Goal: Transaction & Acquisition: Purchase product/service

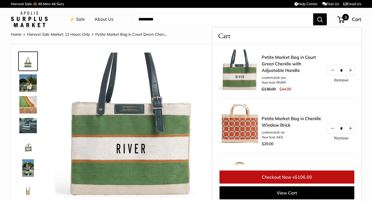
scroll to position [73, 0]
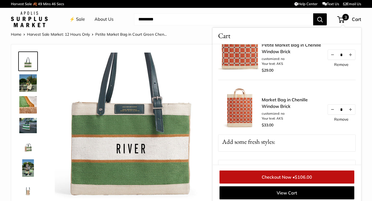
click at [80, 19] on link "⚡️ Sale" at bounding box center [77, 19] width 16 height 8
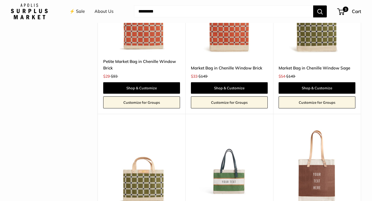
scroll to position [1082, 0]
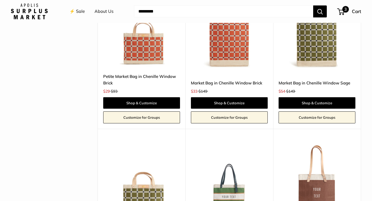
click at [342, 12] on span "3" at bounding box center [340, 11] width 7 height 7
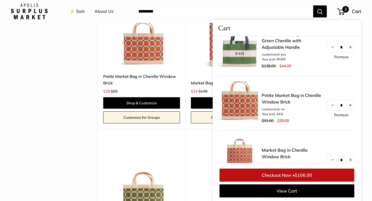
scroll to position [0, 0]
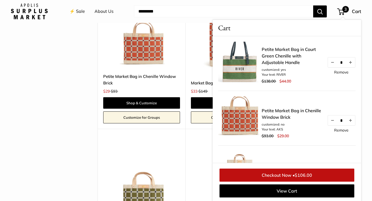
click at [341, 72] on link "Remove" at bounding box center [341, 72] width 14 height 4
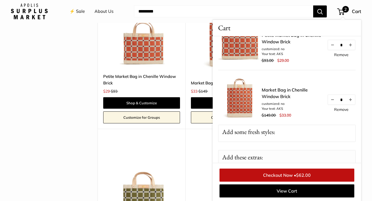
scroll to position [27, 0]
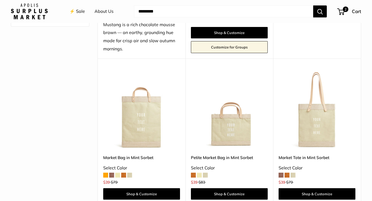
scroll to position [202, 0]
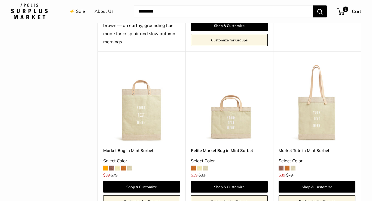
click at [0, 0] on img at bounding box center [0, 0] width 0 height 0
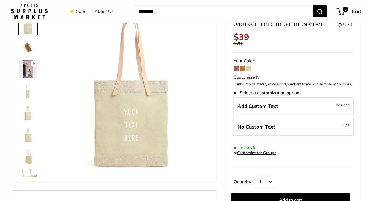
scroll to position [39, 0]
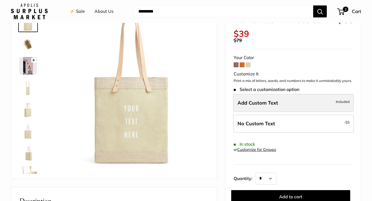
click at [258, 102] on label "Add Custom Text Included" at bounding box center [293, 103] width 120 height 18
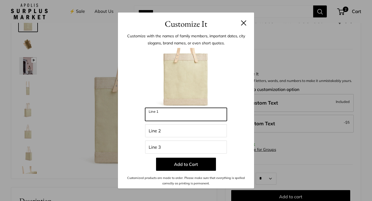
click at [163, 116] on input "Line 1" at bounding box center [186, 114] width 82 height 13
click at [244, 23] on button at bounding box center [243, 22] width 5 height 5
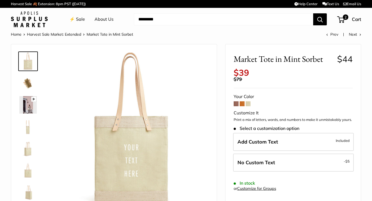
scroll to position [0, 0]
click at [248, 101] on span at bounding box center [247, 103] width 5 height 5
click at [243, 101] on span at bounding box center [241, 103] width 5 height 5
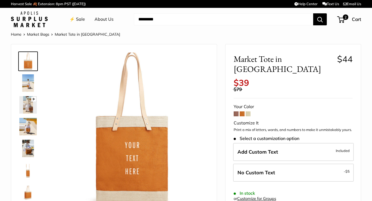
click at [236, 111] on span at bounding box center [235, 113] width 5 height 5
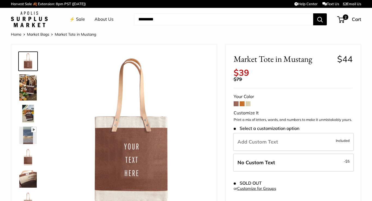
click at [247, 101] on span at bounding box center [247, 103] width 5 height 5
